Goal: Task Accomplishment & Management: Manage account settings

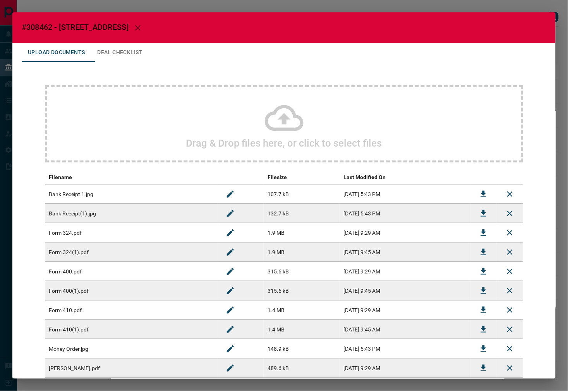
click at [40, 26] on span "#308462 - [STREET_ADDRESS]" at bounding box center [75, 26] width 107 height 9
copy span "308462"
click at [479, 270] on icon "Download" at bounding box center [483, 271] width 9 height 9
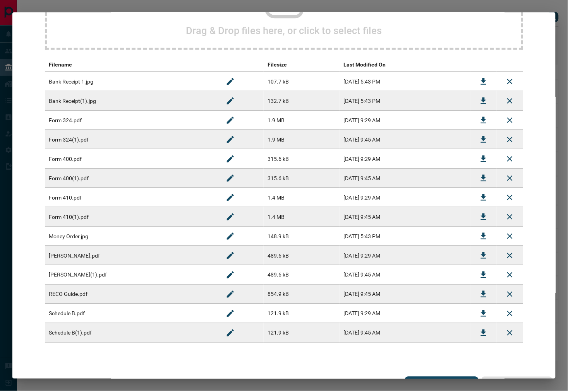
scroll to position [127, 0]
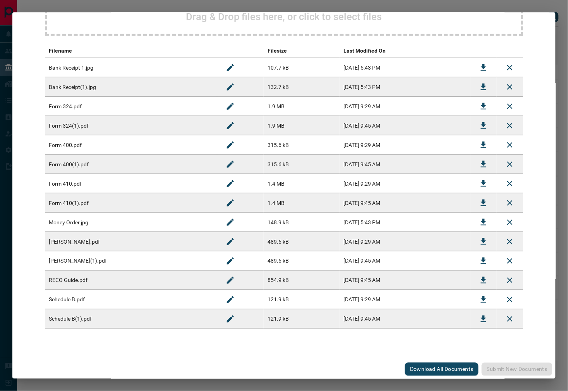
click at [481, 66] on icon "Download" at bounding box center [483, 67] width 5 height 7
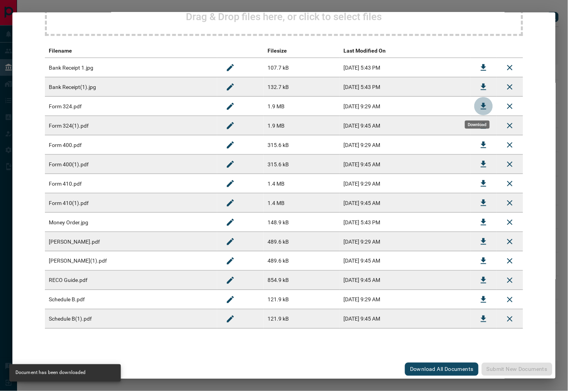
click at [474, 109] on button "Download" at bounding box center [483, 106] width 19 height 19
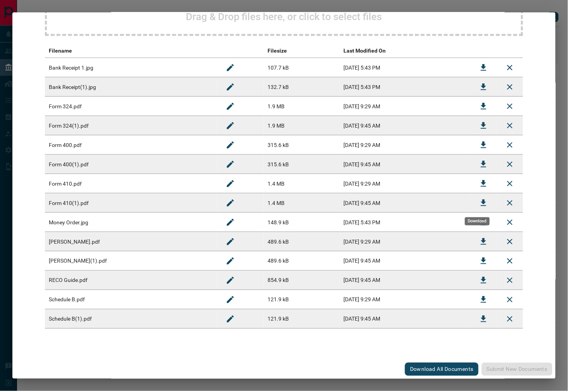
click at [483, 206] on button "Download" at bounding box center [483, 203] width 19 height 19
click at [479, 224] on icon "Download" at bounding box center [483, 222] width 9 height 9
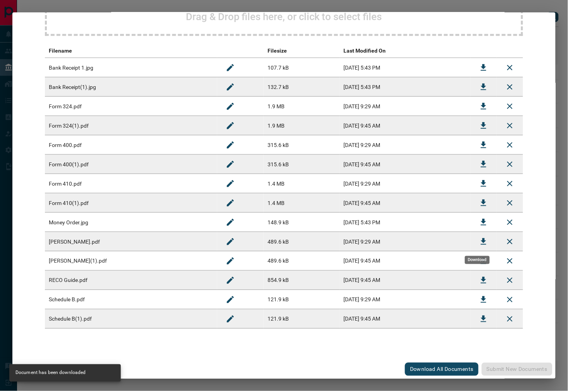
click at [479, 240] on icon "Download" at bounding box center [483, 241] width 9 height 9
click at [481, 283] on icon "Download" at bounding box center [483, 280] width 9 height 9
click at [474, 300] on button "Download" at bounding box center [483, 300] width 19 height 19
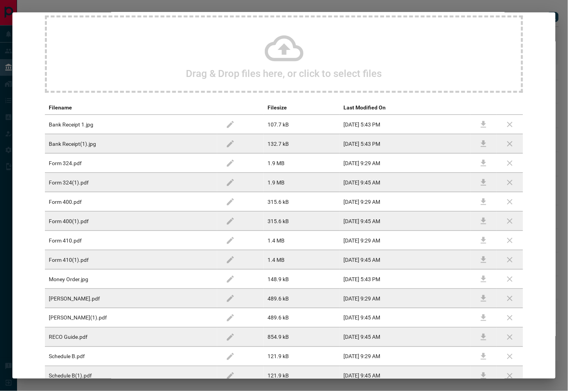
scroll to position [0, 0]
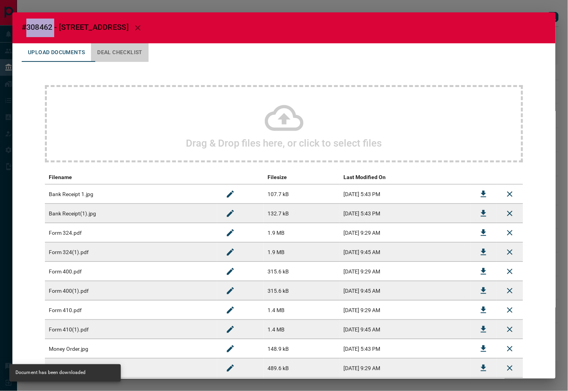
drag, startPoint x: 118, startPoint y: 52, endPoint x: 125, endPoint y: 80, distance: 28.7
click at [118, 52] on button "Deal Checklist" at bounding box center [120, 52] width 58 height 19
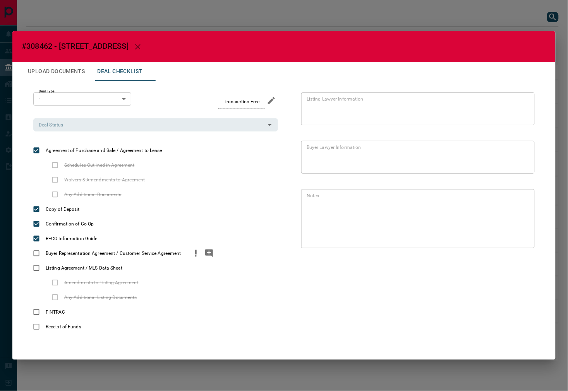
click at [191, 260] on div "Buyer Representation Agreement / Customer Service Agreement" at bounding box center [155, 253] width 245 height 15
click at [192, 258] on icon "priority" at bounding box center [195, 253] width 9 height 9
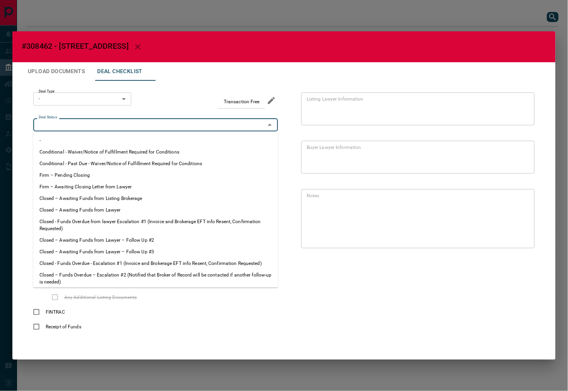
click at [173, 124] on input "Deal Status" at bounding box center [149, 125] width 227 height 9
click at [117, 169] on li "Conditional - Past Due - Waiver/Notice of Fulfillment Required for Conditions" at bounding box center [155, 164] width 245 height 12
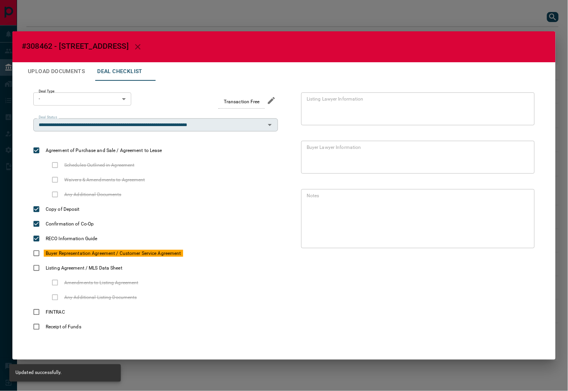
click at [107, 126] on input "**********" at bounding box center [149, 125] width 227 height 9
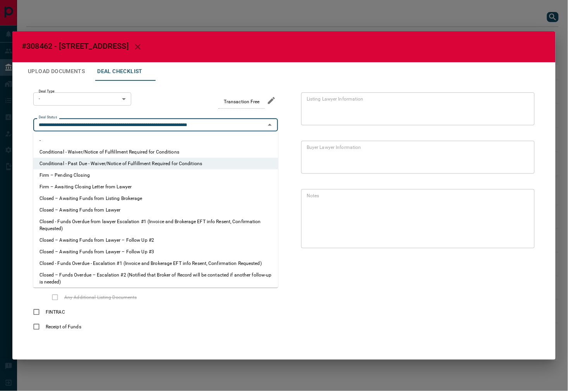
click at [86, 176] on li "Firm – Pending Closing" at bounding box center [155, 176] width 245 height 12
type input "**********"
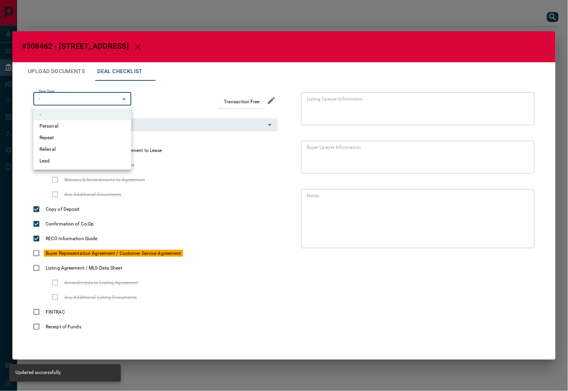
click at [84, 101] on body "Lead Transfers Leads Deals Listings Campaigns Quota Rules Agent Quotas Admin Mo…" at bounding box center [284, 184] width 568 height 369
click at [75, 123] on li "Personal" at bounding box center [82, 126] width 98 height 12
type input "*"
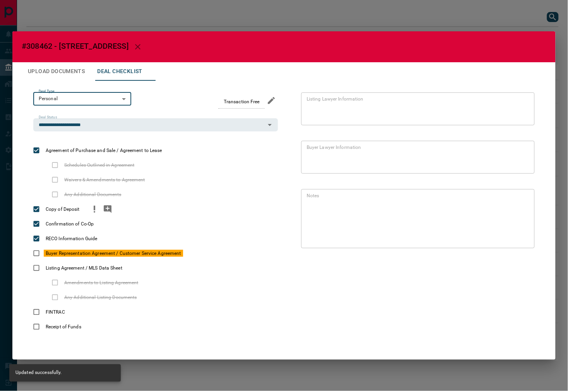
click at [97, 208] on icon "priority" at bounding box center [94, 209] width 9 height 9
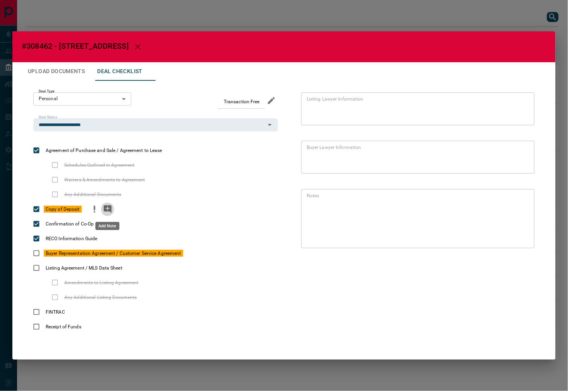
click at [104, 211] on icon "add note" at bounding box center [108, 210] width 8 height 8
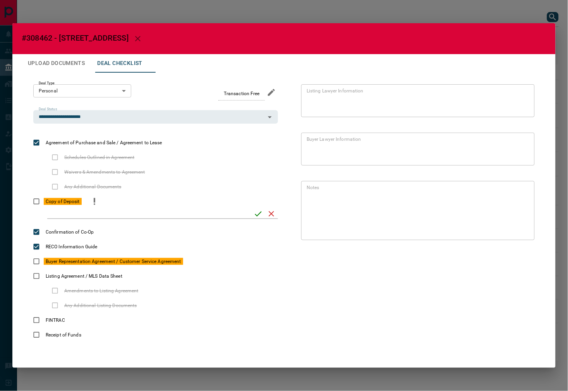
click at [79, 215] on input "checklist input" at bounding box center [147, 214] width 201 height 10
type input "*****"
click at [256, 217] on icon "save" at bounding box center [258, 213] width 9 height 9
click at [57, 59] on button "Upload Documents" at bounding box center [56, 63] width 69 height 19
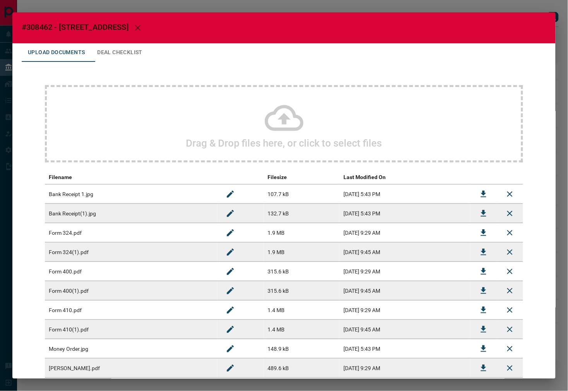
click at [244, 126] on div "Drag & Drop files here, or click to select files" at bounding box center [284, 123] width 478 height 77
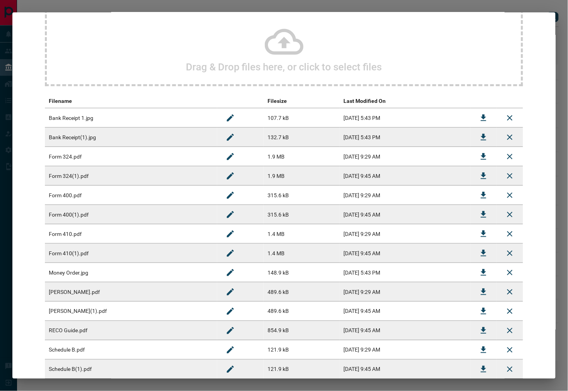
scroll to position [146, 0]
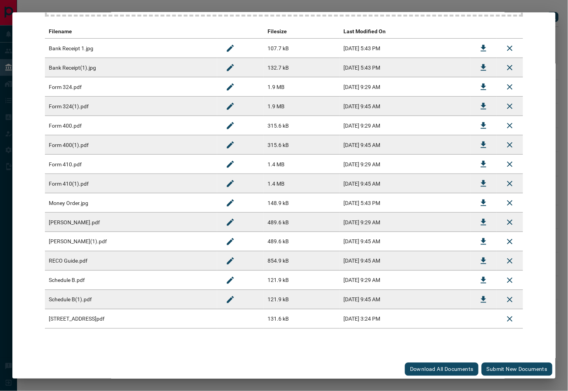
click at [503, 371] on button "Submit new documents" at bounding box center [517, 369] width 71 height 13
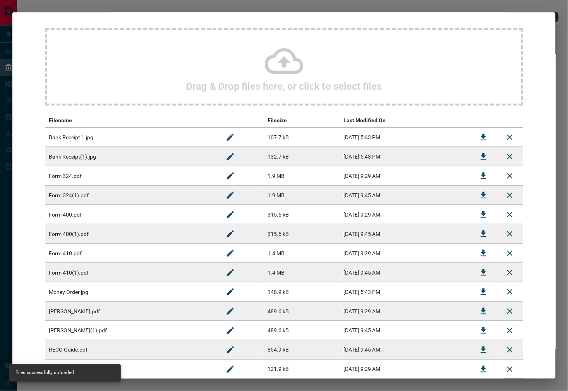
scroll to position [0, 0]
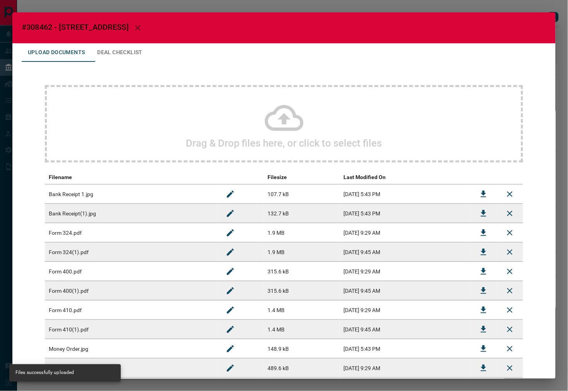
click at [137, 52] on button "Deal Checklist" at bounding box center [120, 52] width 58 height 19
